Goal: Information Seeking & Learning: Learn about a topic

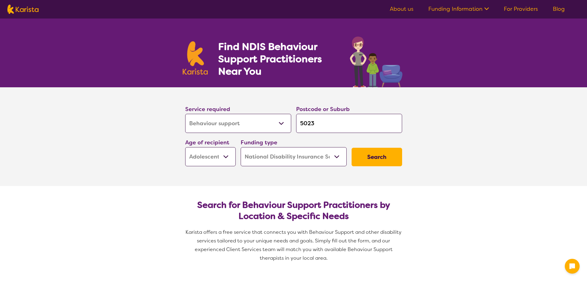
select select "Behaviour support"
select select "AS"
select select "NDIS"
select select "Behaviour support"
select select "AS"
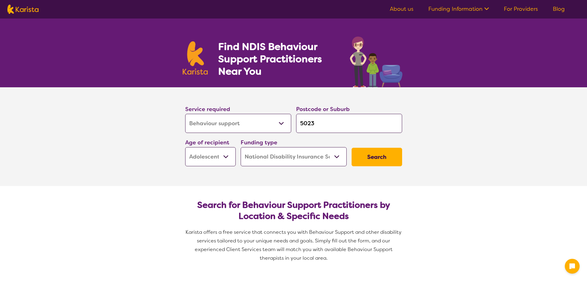
select select "NDIS"
click at [280, 121] on select "Allied Health Assistant Assessment ([MEDICAL_DATA] or [MEDICAL_DATA]) Behaviour…" at bounding box center [238, 123] width 106 height 19
select select "Personal care"
click at [185, 114] on select "Allied Health Assistant Assessment ([MEDICAL_DATA] or [MEDICAL_DATA]) Behaviour…" at bounding box center [238, 123] width 106 height 19
select select "Personal care"
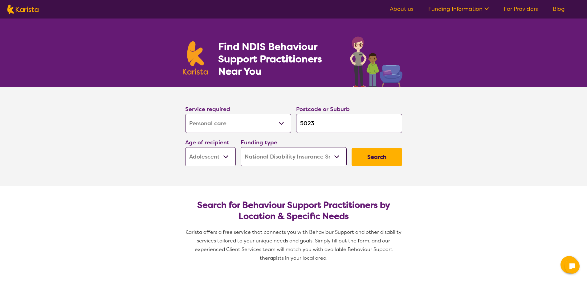
click at [271, 125] on select "Allied Health Assistant Assessment ([MEDICAL_DATA] or [MEDICAL_DATA]) Behaviour…" at bounding box center [238, 123] width 106 height 19
click at [465, 143] on section "Service required Allied Health Assistant Assessment ([MEDICAL_DATA] or [MEDICAL…" at bounding box center [293, 136] width 587 height 99
